Goal: Information Seeking & Learning: Check status

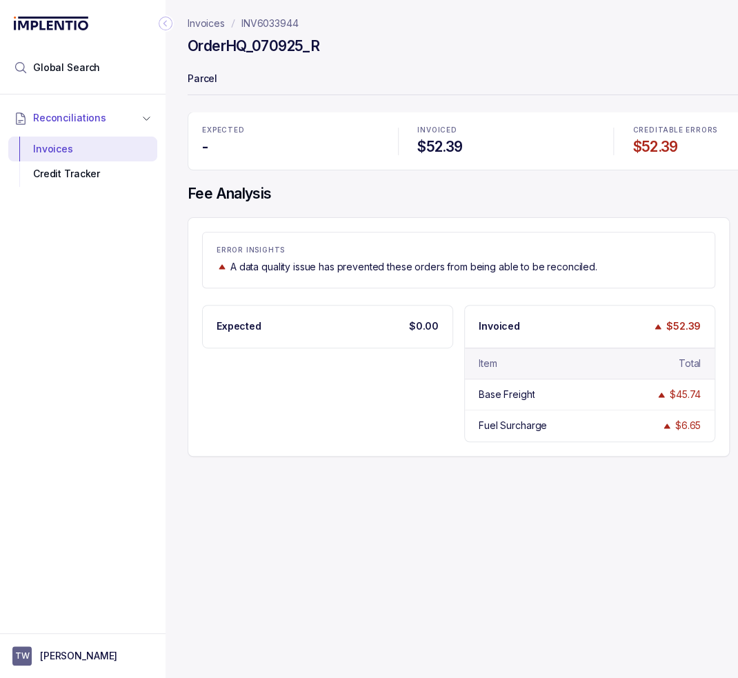
drag, startPoint x: 1, startPoint y: 228, endPoint x: -44, endPoint y: 231, distance: 44.9
click at [0, 231] on html "Global Search Reconciliations Invoices Credit Tracker TW [PERSON_NAME] Invoices…" at bounding box center [369, 339] width 738 height 678
click at [1, 221] on div "Reconciliations Invoices Credit Tracker" at bounding box center [83, 359] width 166 height 530
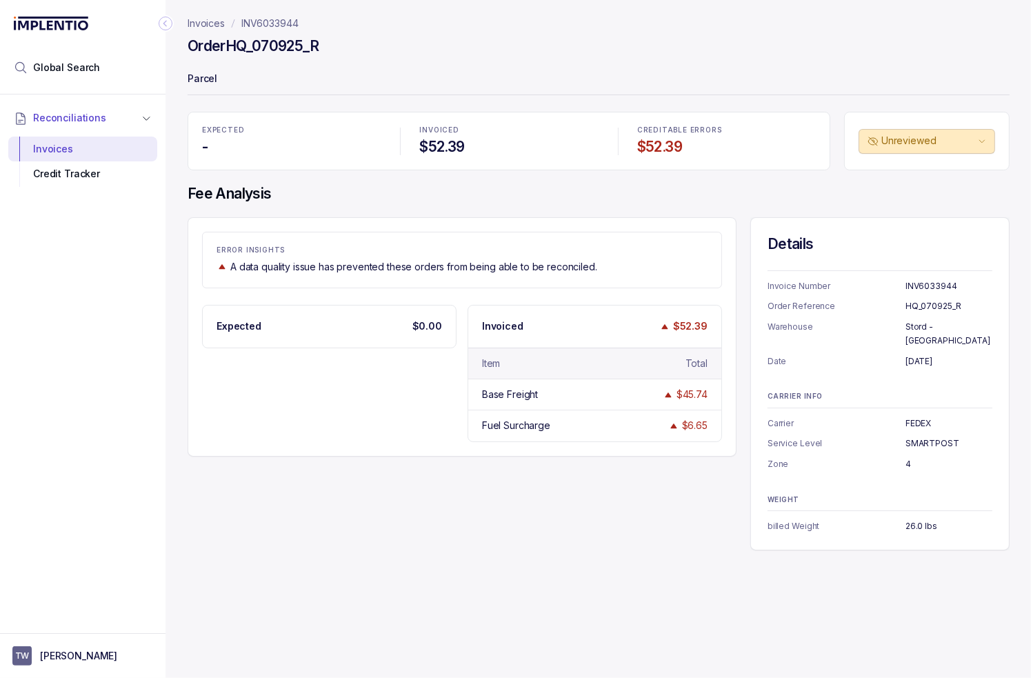
click at [243, 30] on header "Invoices INV6033944 Order HQ_070925_R Parcel" at bounding box center [599, 56] width 822 height 112
click at [243, 30] on p "INV6033944" at bounding box center [269, 24] width 57 height 14
click at [259, 49] on h4 "Order HQ_070925_R" at bounding box center [254, 46] width 132 height 19
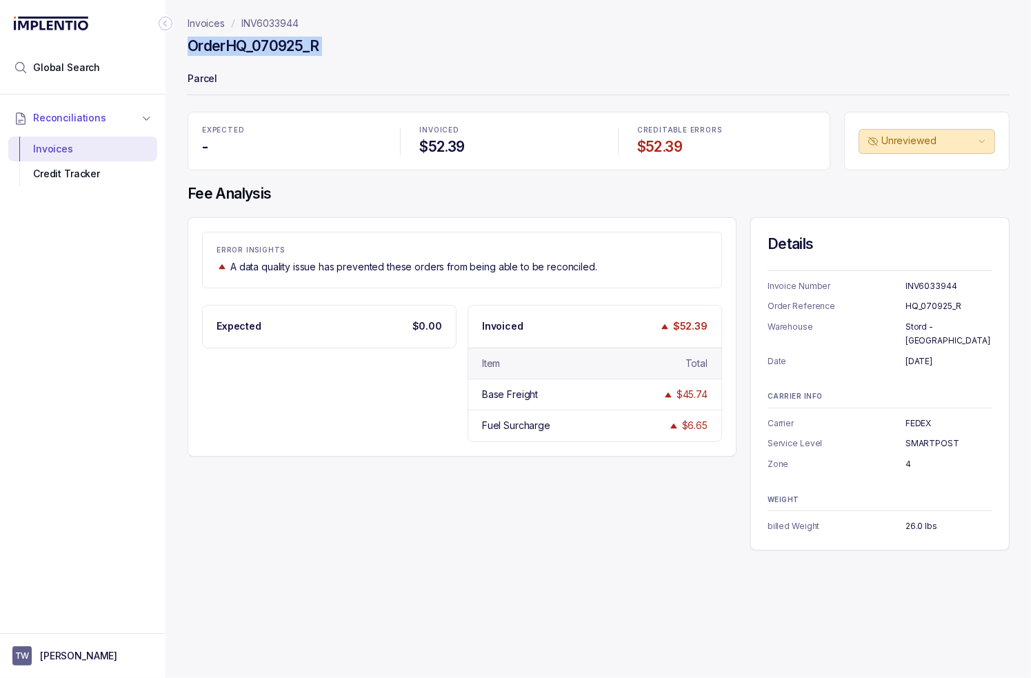
click at [262, 46] on h4 "Order HQ_070925_R" at bounding box center [254, 46] width 132 height 19
click at [127, 70] on li "Global Search" at bounding box center [82, 67] width 149 height 30
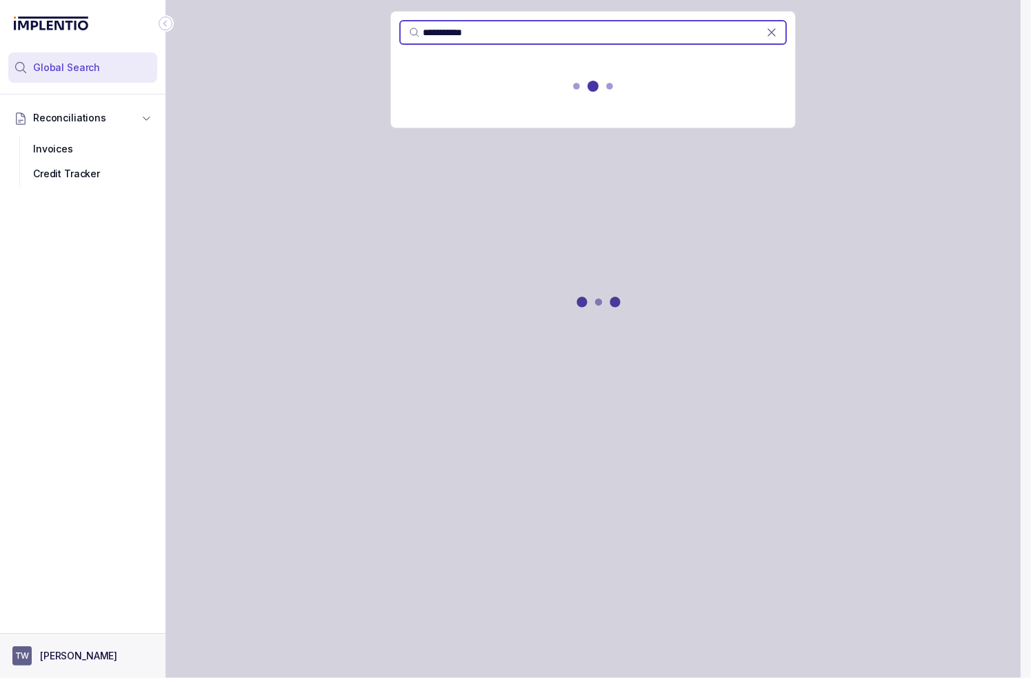
type input "**********"
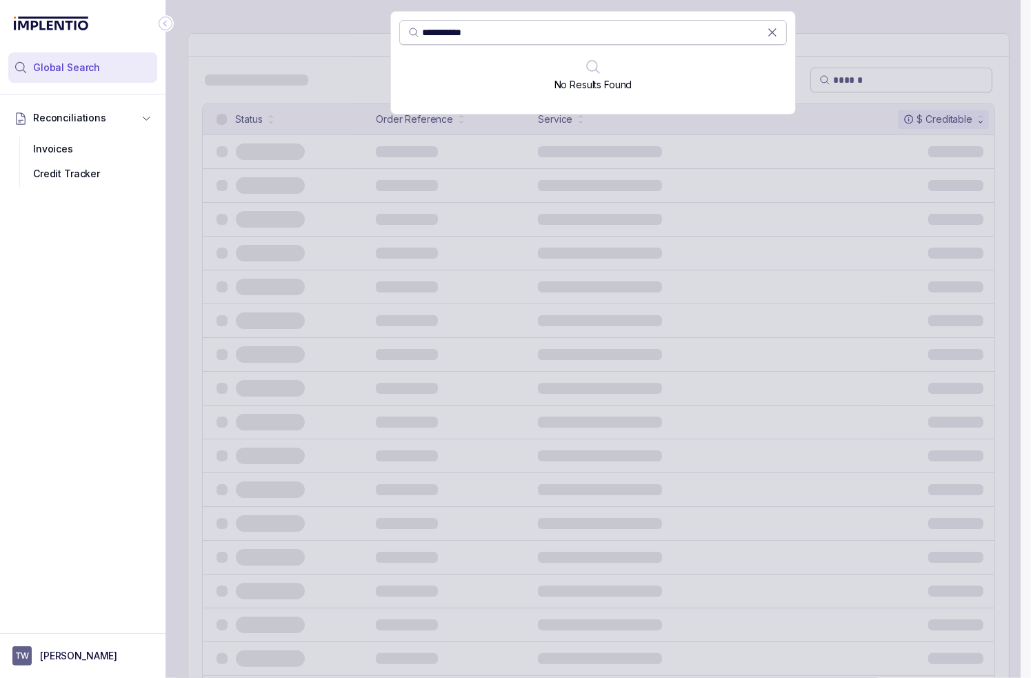
click at [637, 30] on input "**********" at bounding box center [594, 33] width 345 height 14
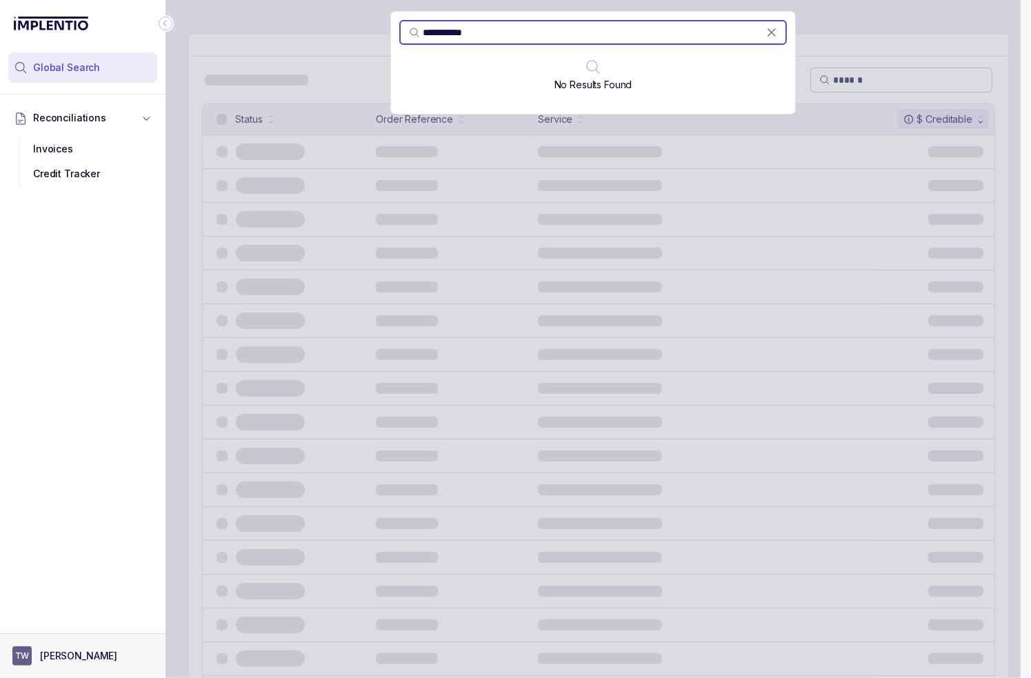
click at [52, 656] on p "[PERSON_NAME]" at bounding box center [78, 656] width 77 height 14
click at [61, 621] on p "Logout" at bounding box center [91, 626] width 114 height 14
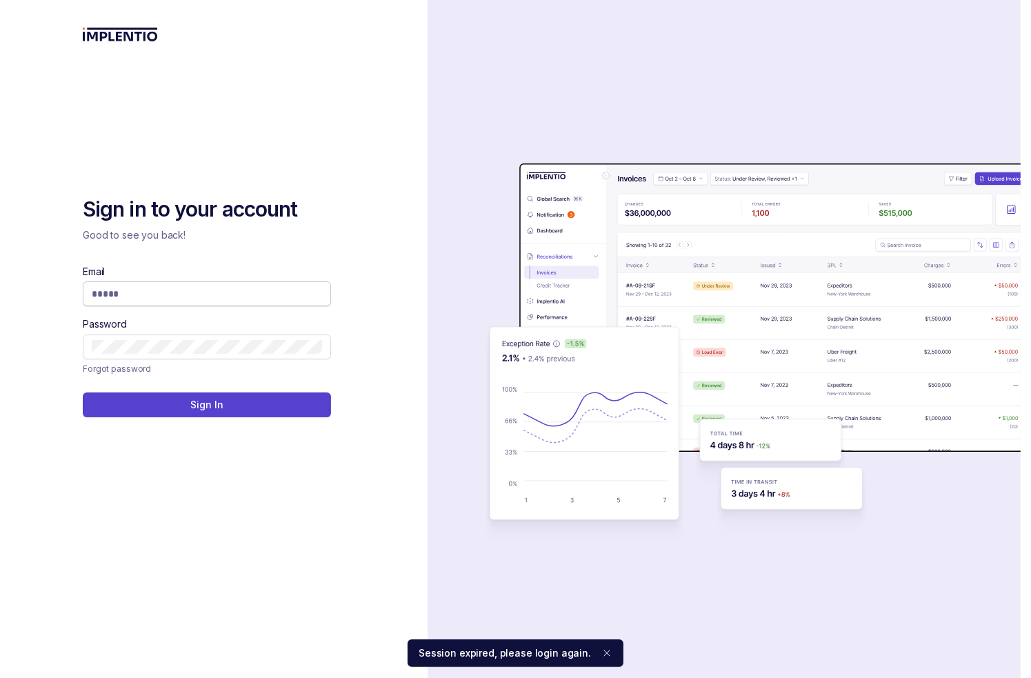
click at [154, 301] on span at bounding box center [207, 293] width 248 height 25
click at [154, 296] on input "Email" at bounding box center [207, 294] width 230 height 14
click at [0, 677] on com-1password-button at bounding box center [0, 678] width 0 height 0
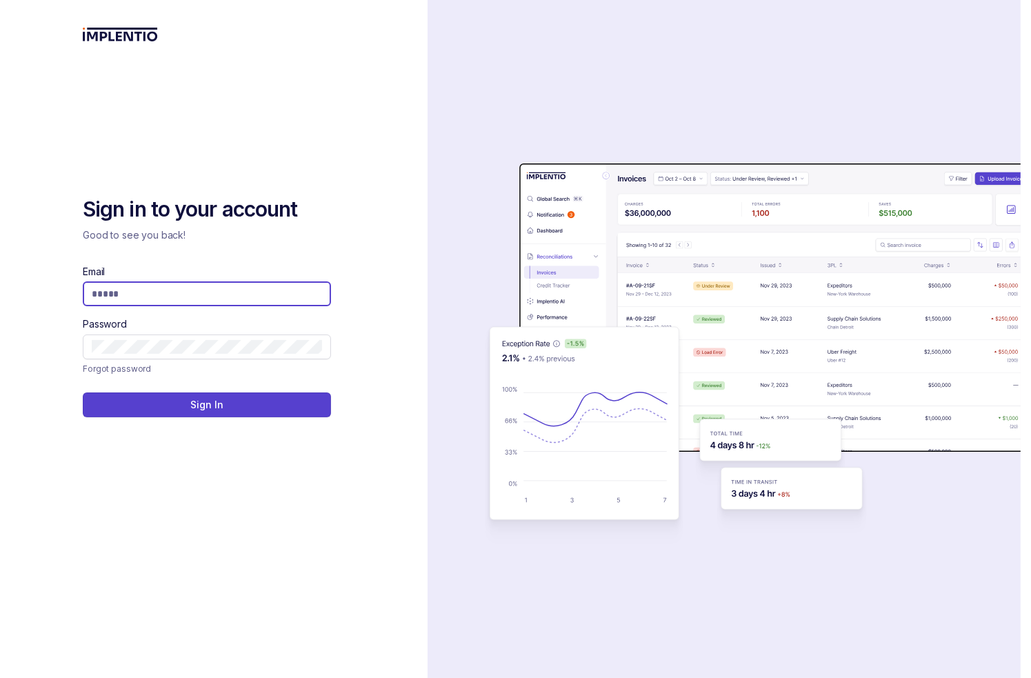
type input "**********"
